Goal: Find specific page/section: Find specific page/section

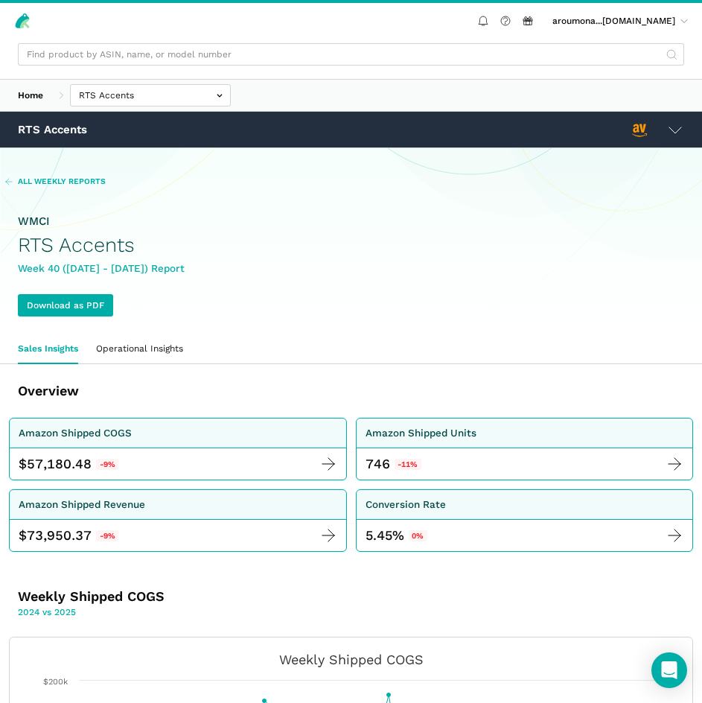
click at [63, 181] on span "All Weekly Reports" at bounding box center [62, 181] width 88 height 11
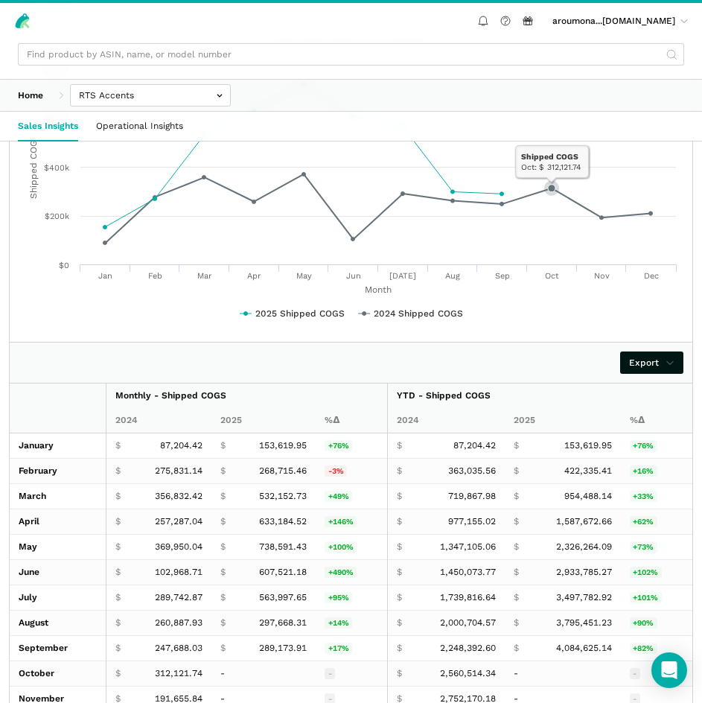
scroll to position [2234, 0]
